Goal: Task Accomplishment & Management: Complete application form

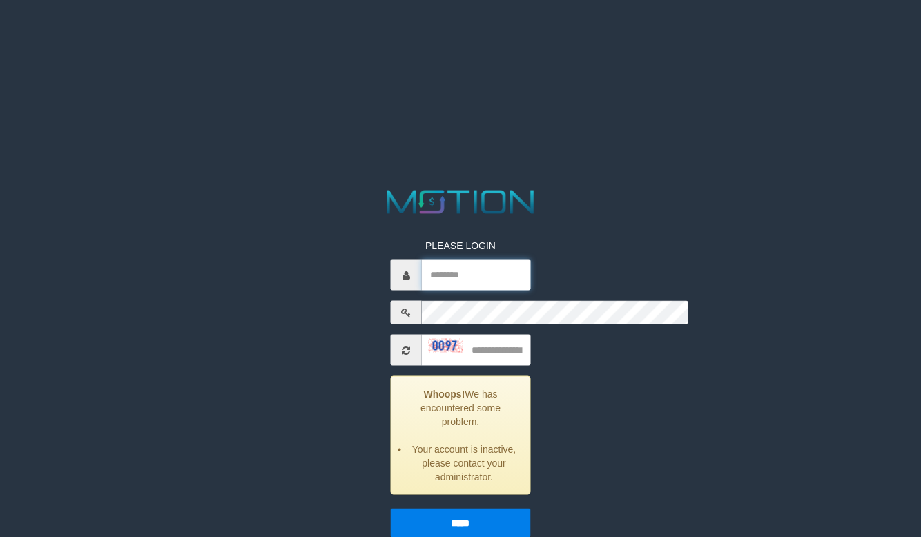
click at [437, 259] on input "text" at bounding box center [476, 274] width 108 height 31
type input "******"
click at [459, 335] on input "text" at bounding box center [476, 350] width 108 height 31
drag, startPoint x: 361, startPoint y: 136, endPoint x: 351, endPoint y: 136, distance: 10.4
click at [422, 335] on input "text" at bounding box center [476, 350] width 108 height 31
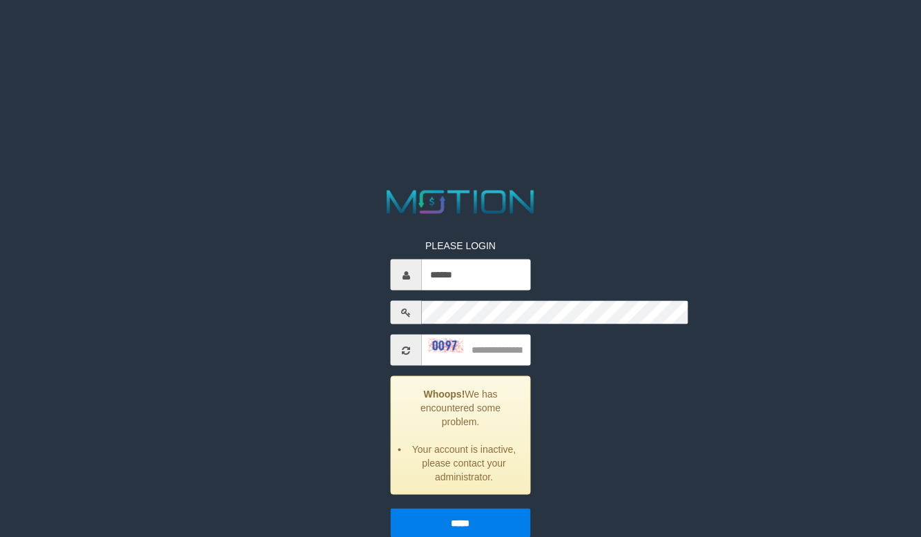
click at [391, 335] on span at bounding box center [406, 350] width 31 height 31
click at [402, 345] on icon at bounding box center [406, 350] width 8 height 10
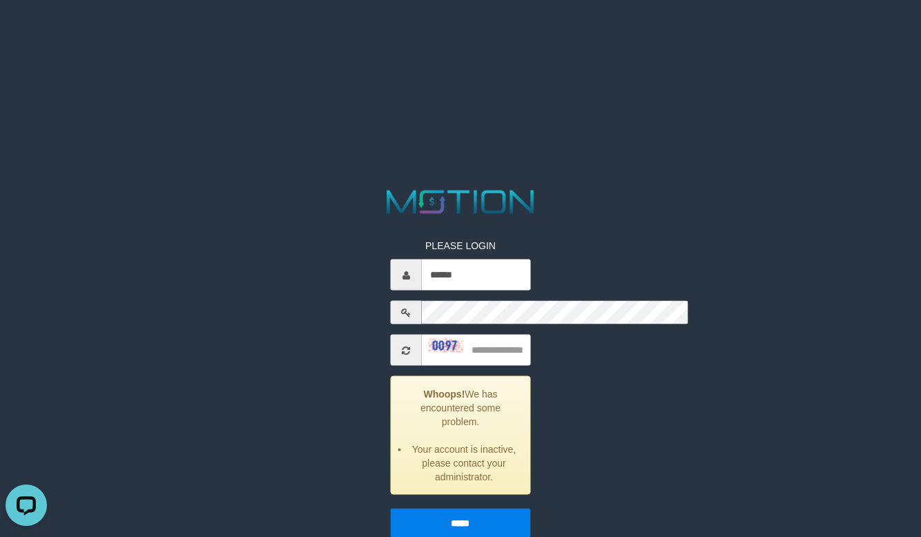
click at [402, 345] on icon at bounding box center [406, 350] width 8 height 10
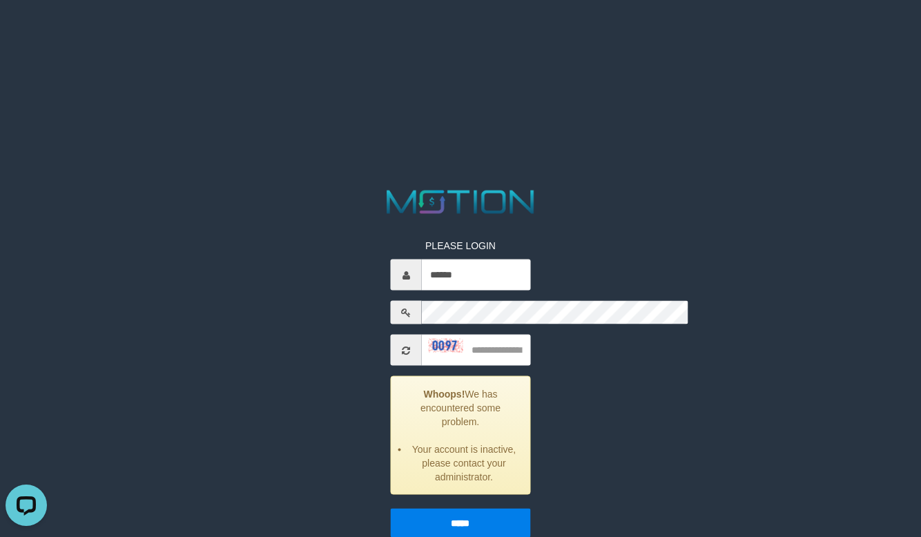
click at [402, 345] on icon at bounding box center [406, 350] width 8 height 10
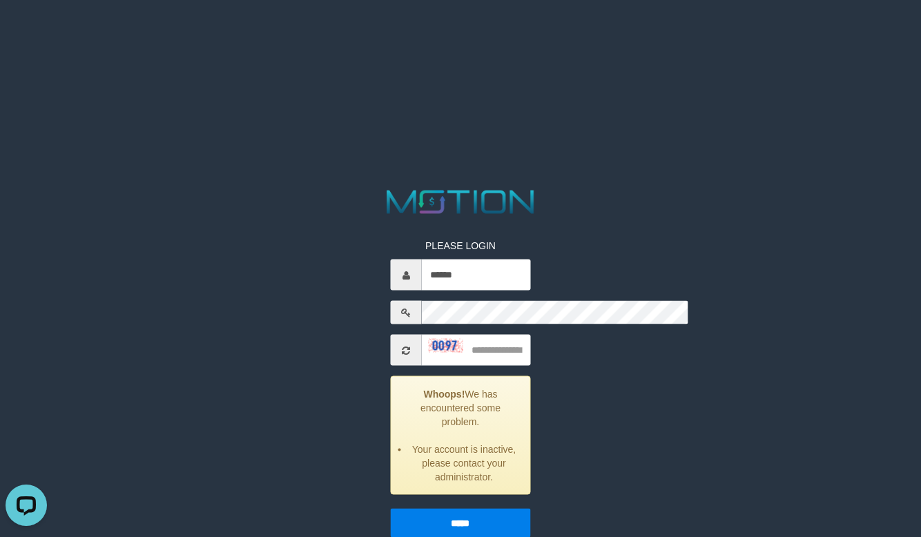
click at [402, 345] on icon at bounding box center [406, 350] width 8 height 10
